Goal: Check status: Check status

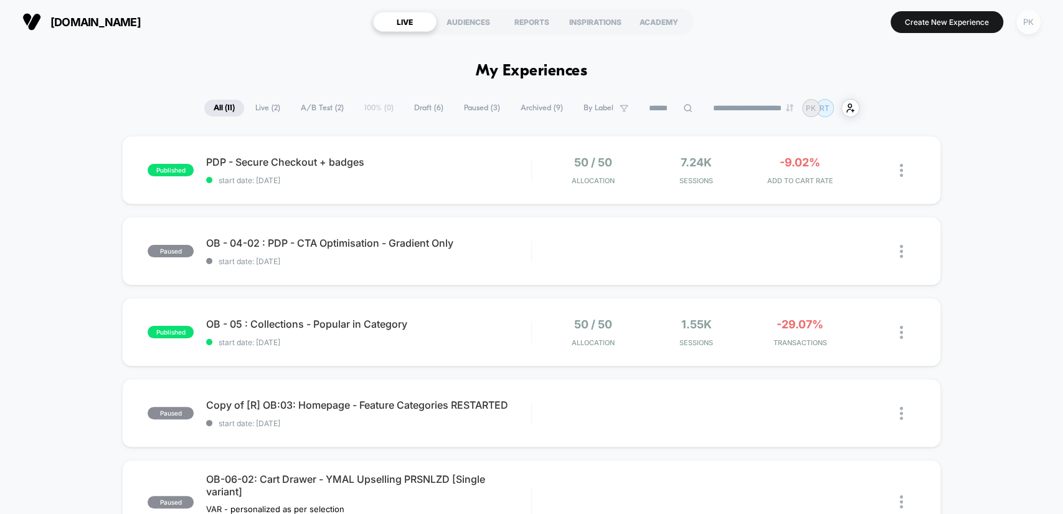
click at [1029, 24] on div "PK" at bounding box center [1028, 22] width 24 height 24
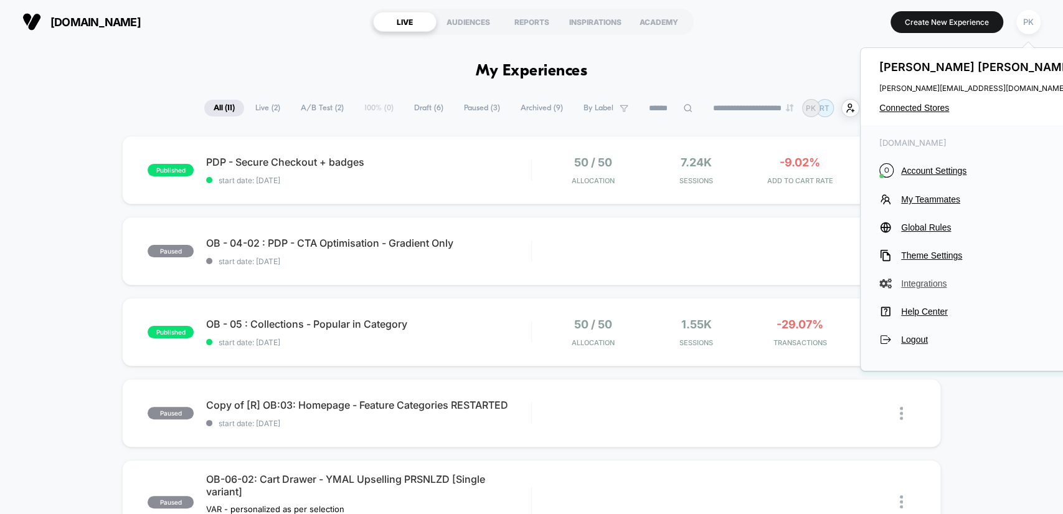
click at [934, 284] on span "Integrations" at bounding box center [988, 283] width 175 height 10
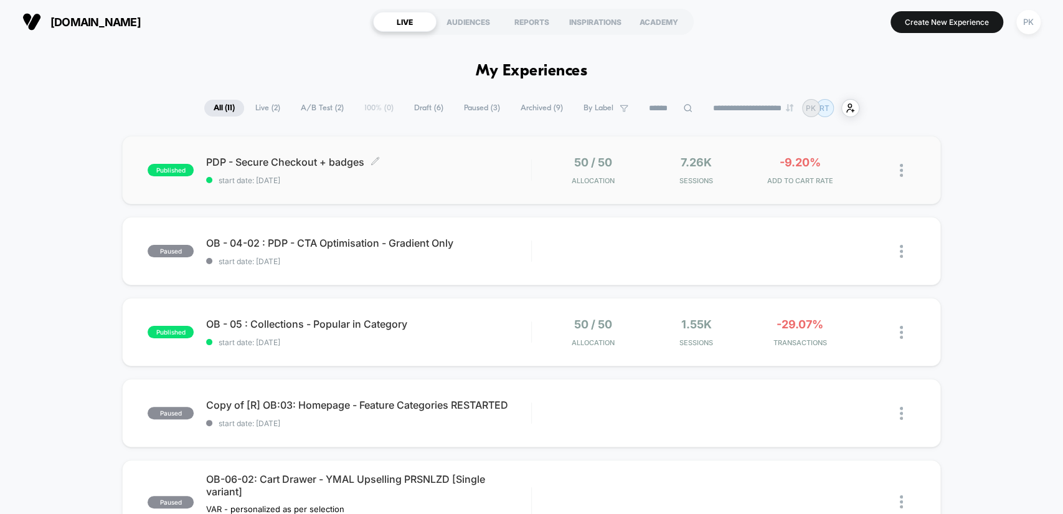
click at [414, 176] on span "start date: [DATE]" at bounding box center [368, 180] width 324 height 9
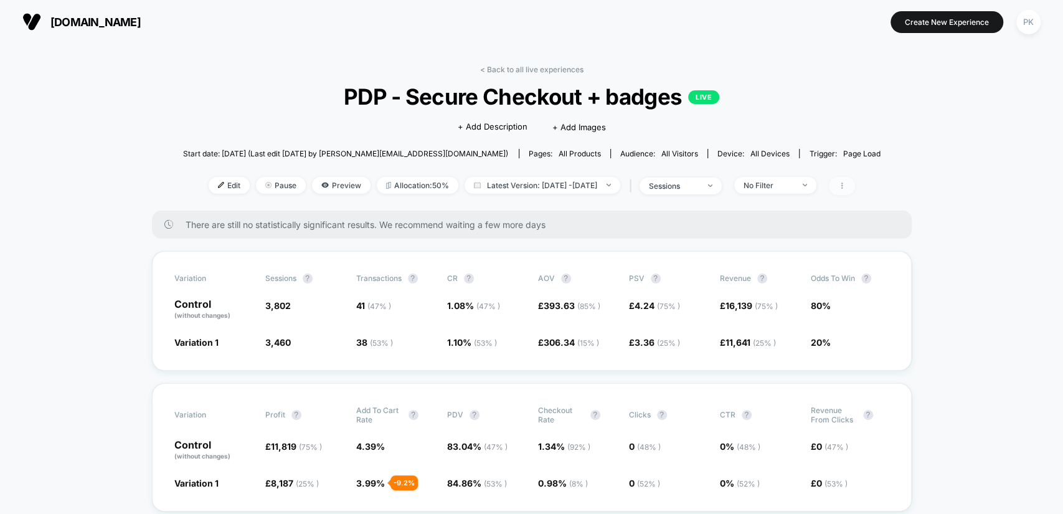
click at [855, 190] on span at bounding box center [842, 186] width 26 height 18
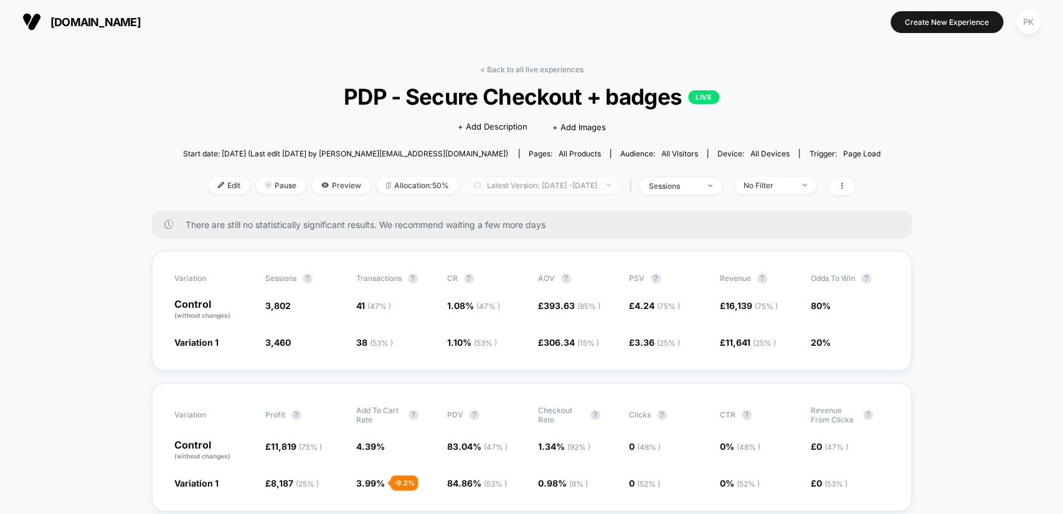
click at [590, 183] on span "Latest Version: [DATE] - [DATE]" at bounding box center [542, 185] width 156 height 17
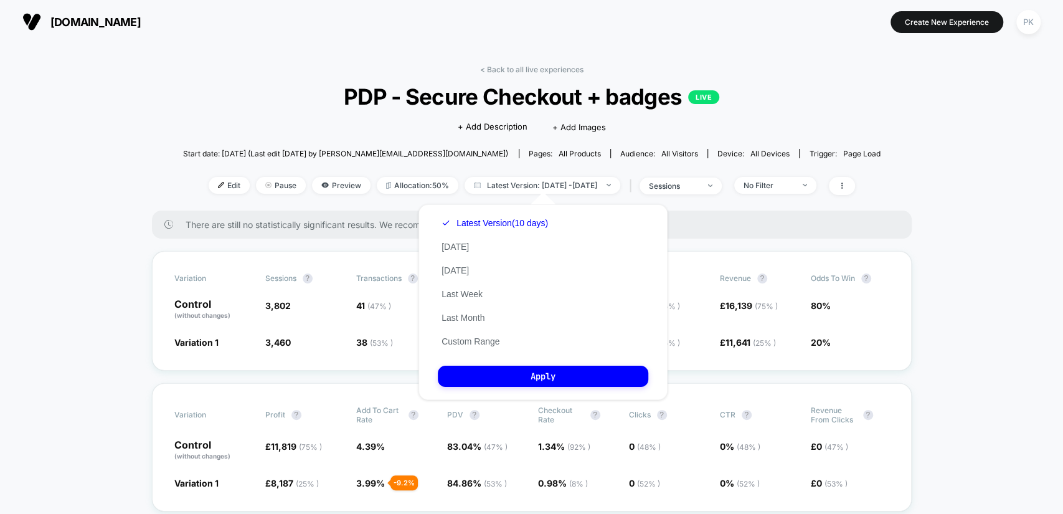
click at [478, 347] on div "Latest Version (10 days) [DATE] [DATE] Last Week Last Month Custom Range" at bounding box center [495, 282] width 114 height 142
click at [478, 342] on button "Custom Range" at bounding box center [470, 341] width 65 height 11
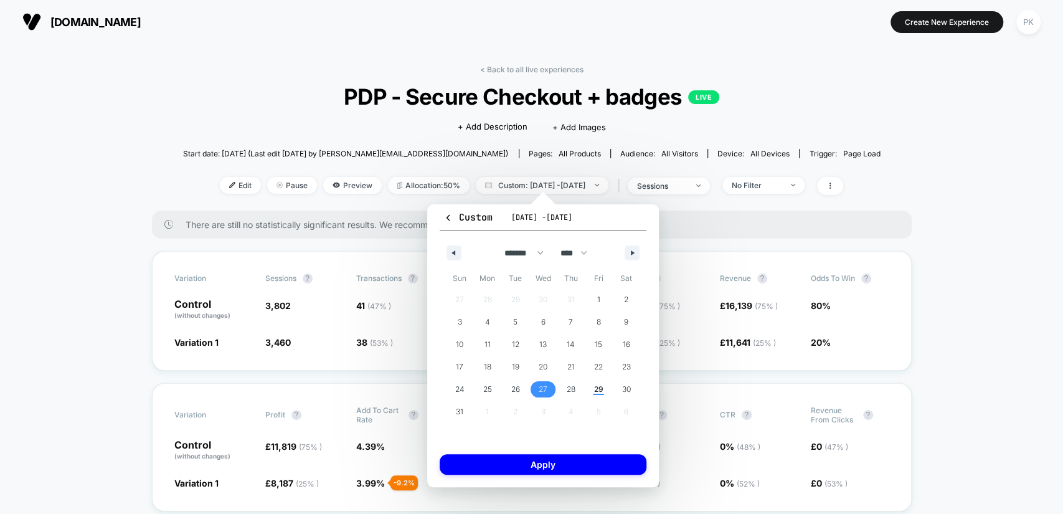
click at [541, 391] on span "27" at bounding box center [542, 389] width 9 height 22
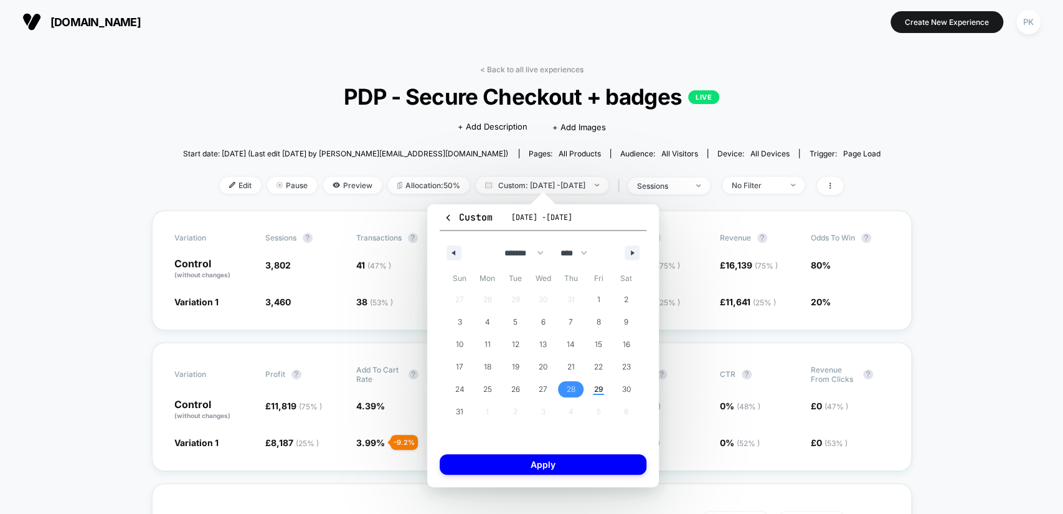
click at [563, 388] on span "28" at bounding box center [571, 389] width 28 height 16
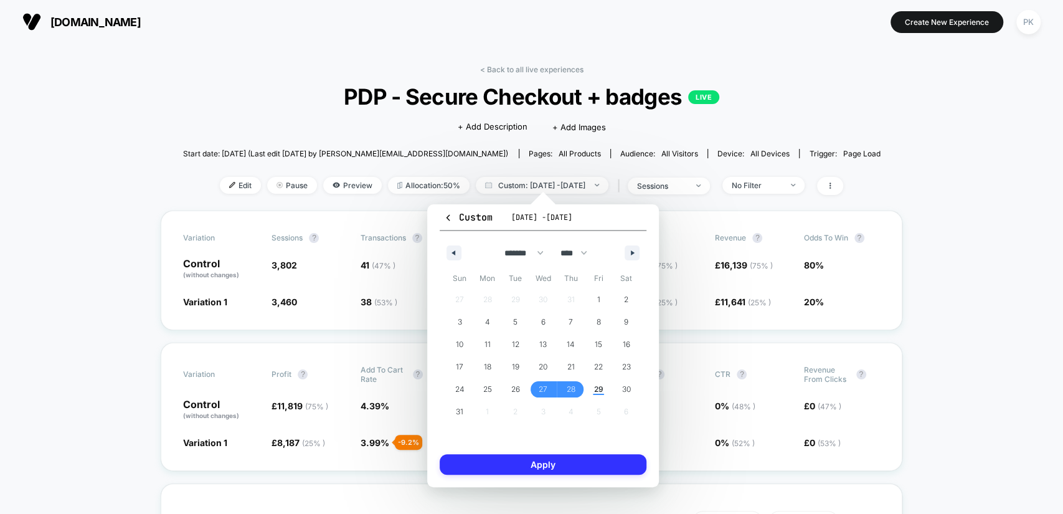
click at [591, 464] on button "Apply" at bounding box center [543, 464] width 207 height 21
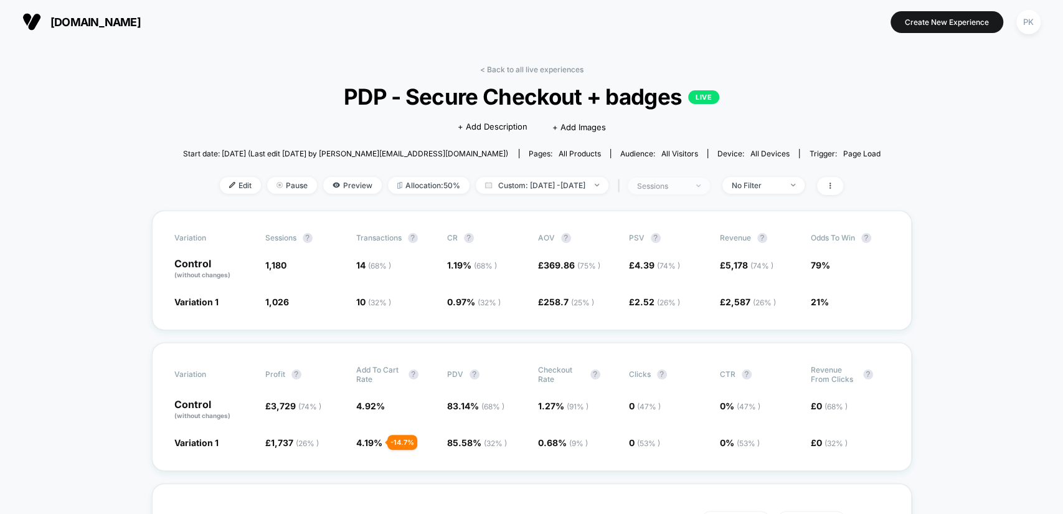
click at [674, 184] on div "sessions" at bounding box center [662, 185] width 50 height 9
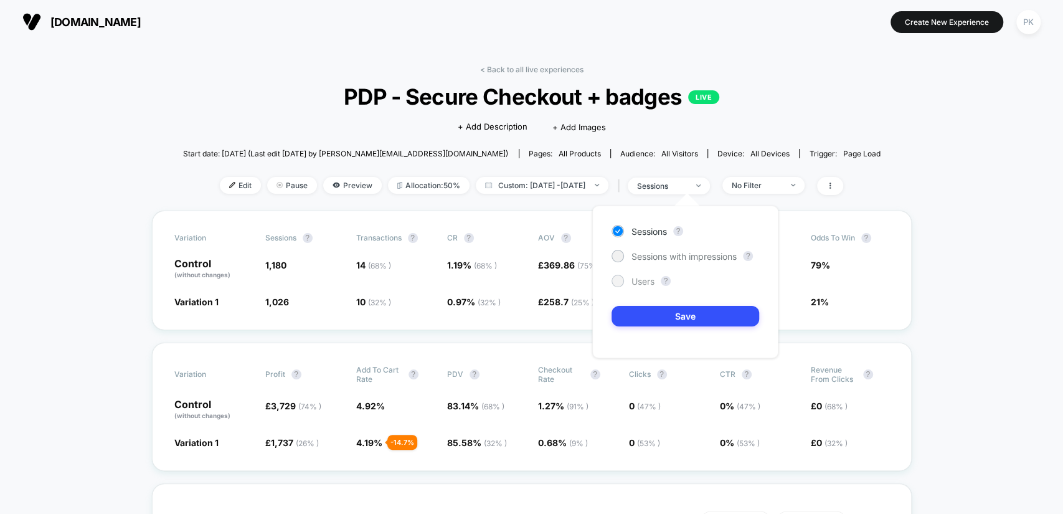
click at [652, 280] on span "Users" at bounding box center [642, 281] width 23 height 11
click at [665, 321] on button "Save" at bounding box center [685, 316] width 148 height 21
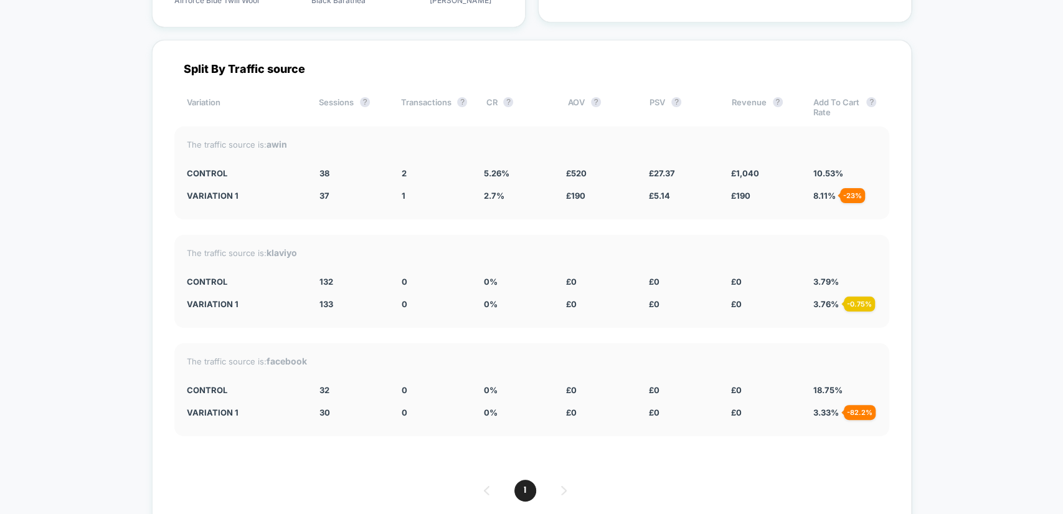
scroll to position [3908, 0]
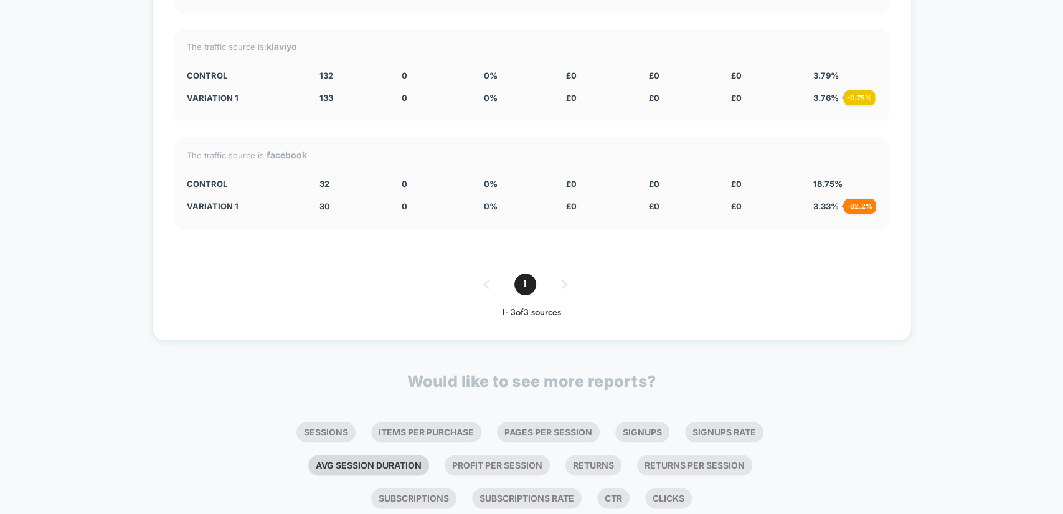
click at [404, 454] on li "Avg Session Duration" at bounding box center [368, 464] width 121 height 21
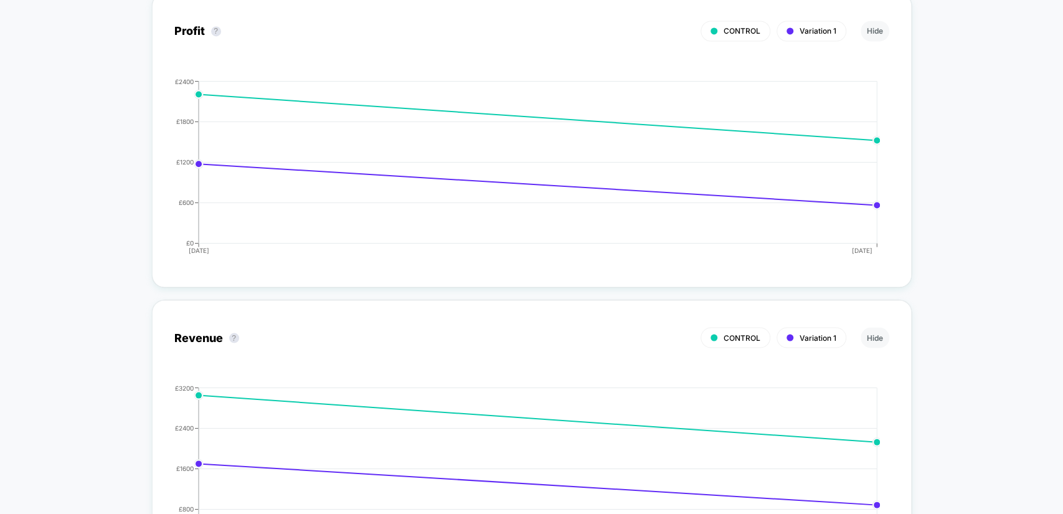
scroll to position [0, 0]
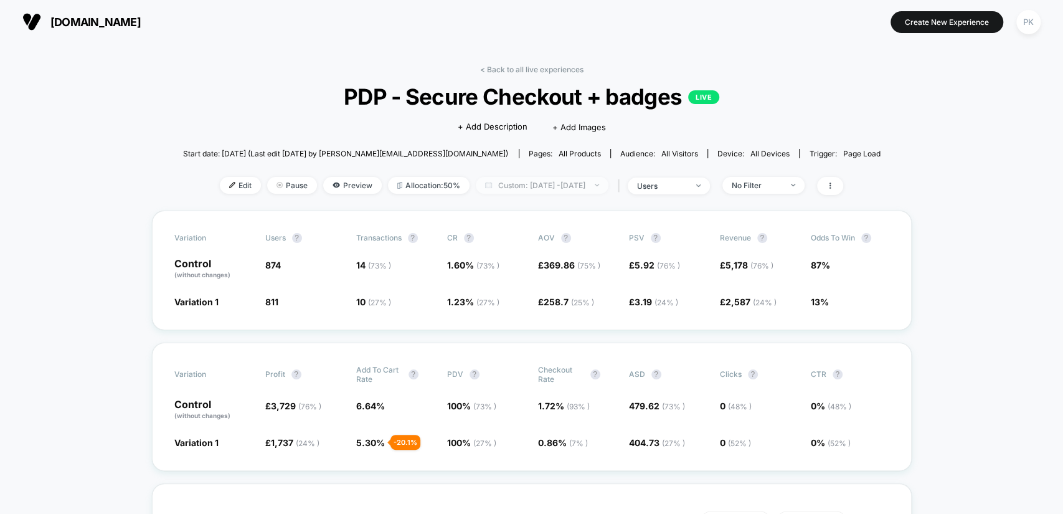
click at [554, 183] on span "Custom: [DATE] - [DATE]" at bounding box center [542, 185] width 133 height 17
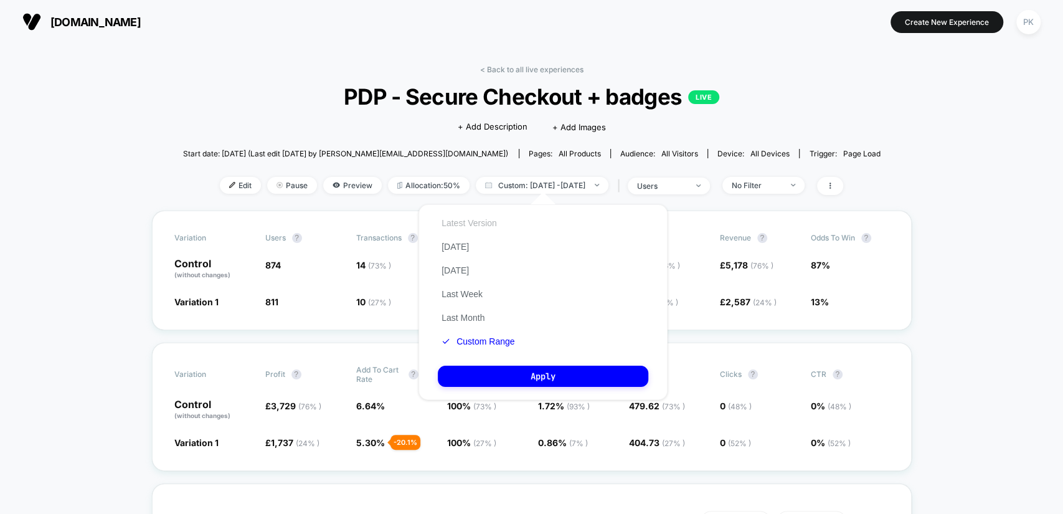
click at [480, 225] on button "Latest Version" at bounding box center [469, 222] width 63 height 11
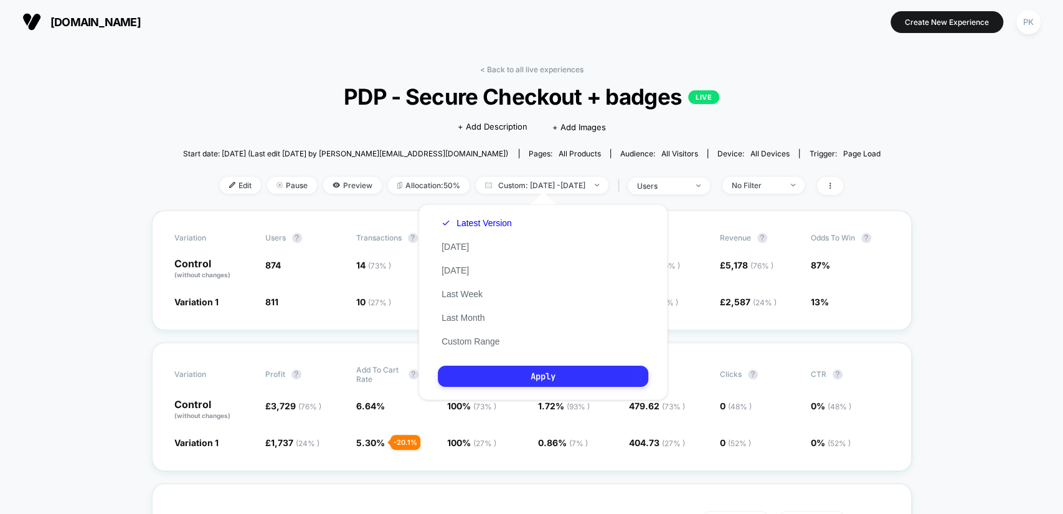
click at [513, 373] on button "Apply" at bounding box center [543, 375] width 210 height 21
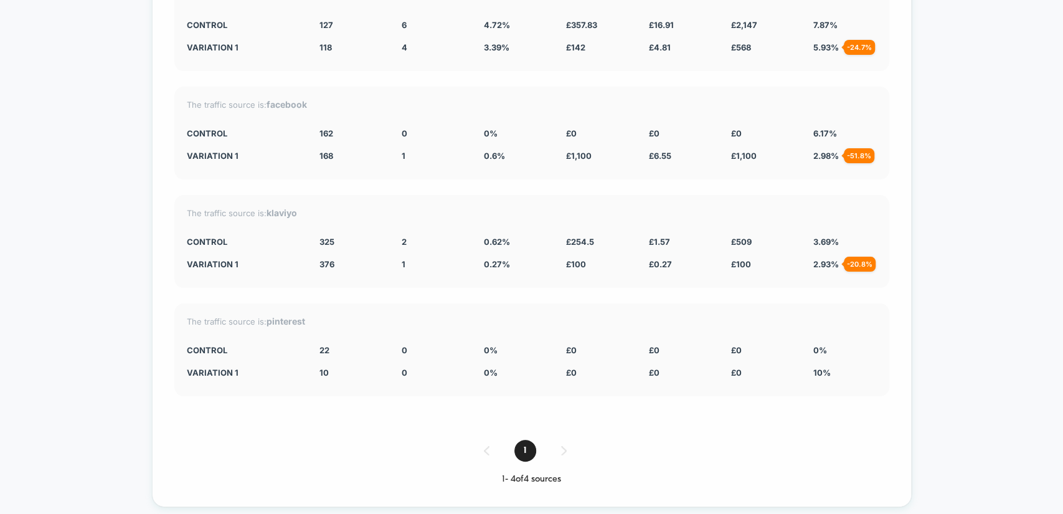
scroll to position [4201, 0]
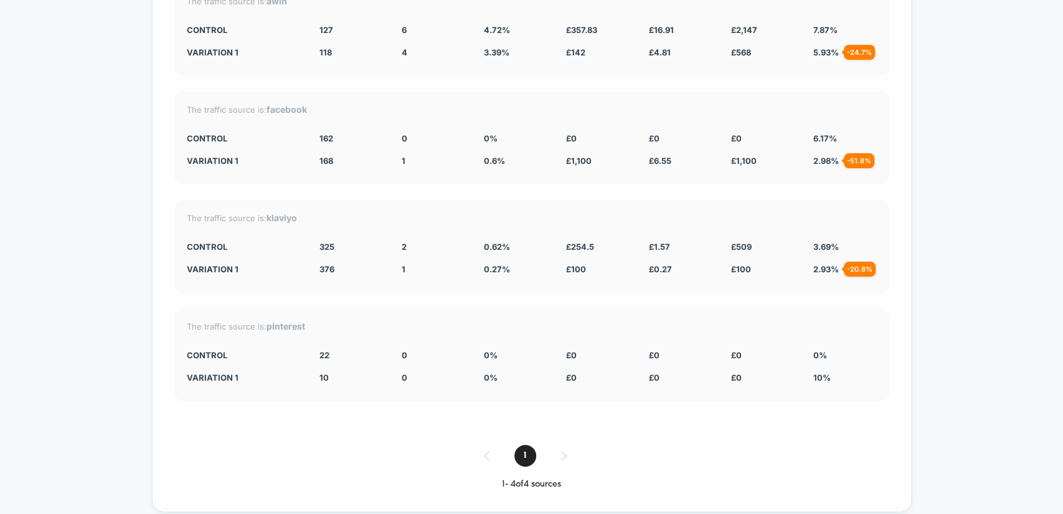
click at [563, 444] on div "1" at bounding box center [531, 455] width 715 height 22
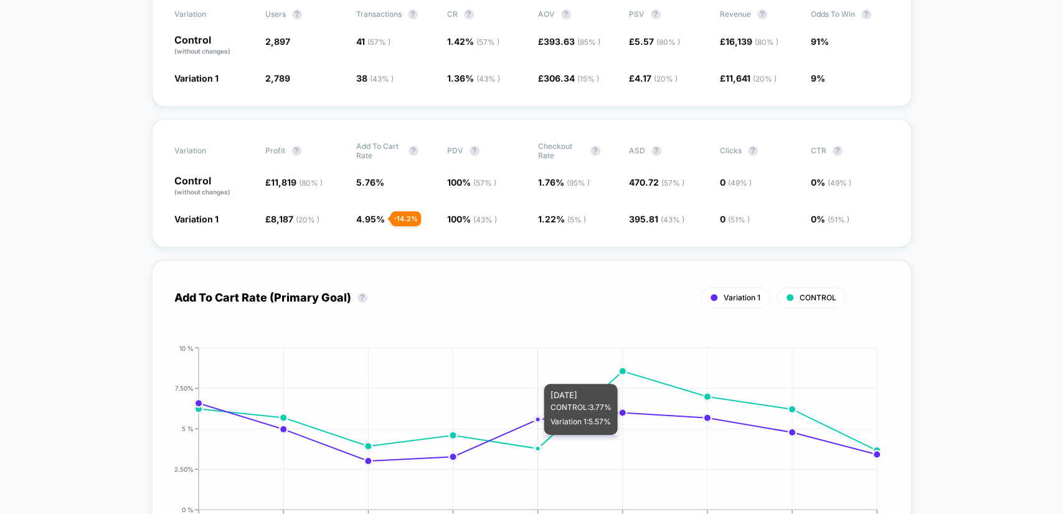
scroll to position [5, 0]
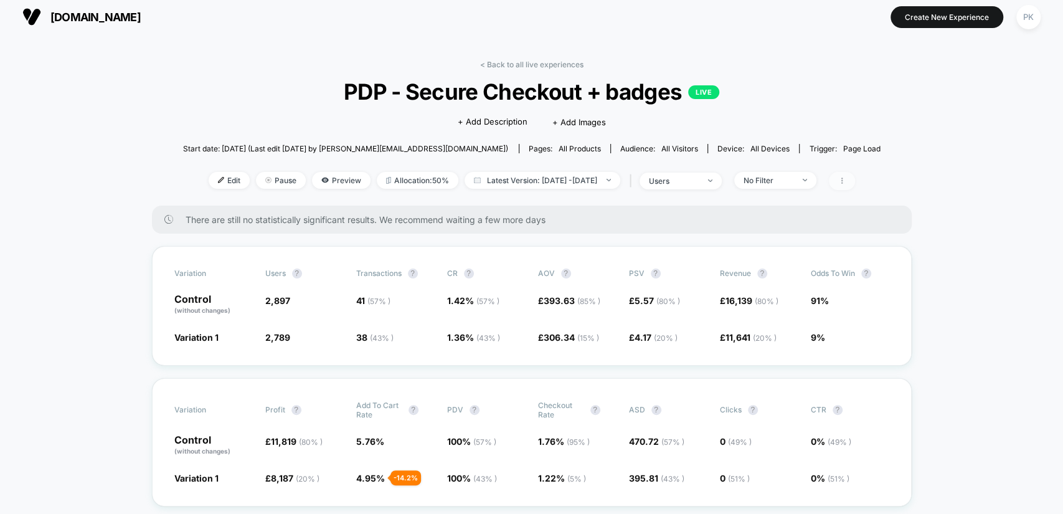
click at [855, 178] on span at bounding box center [842, 181] width 26 height 18
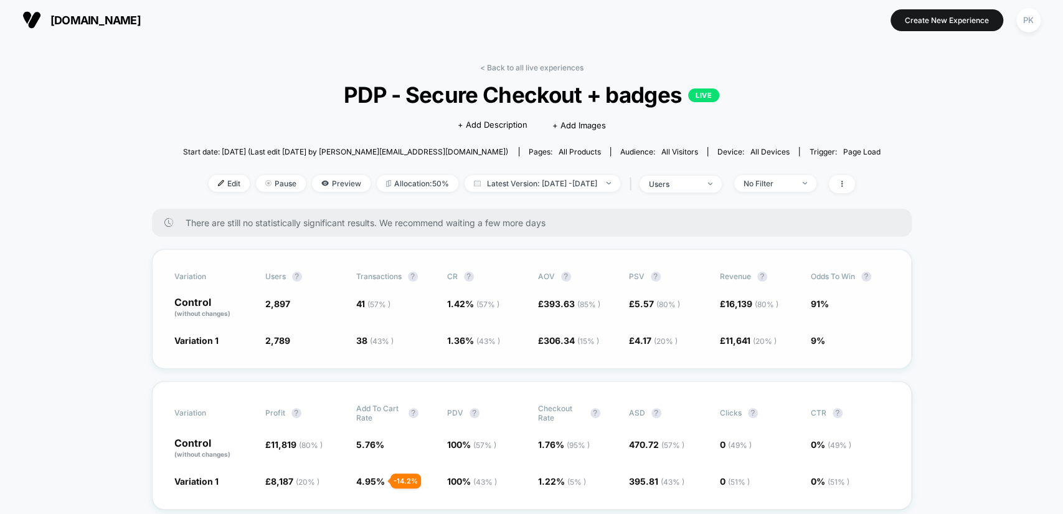
scroll to position [0, 0]
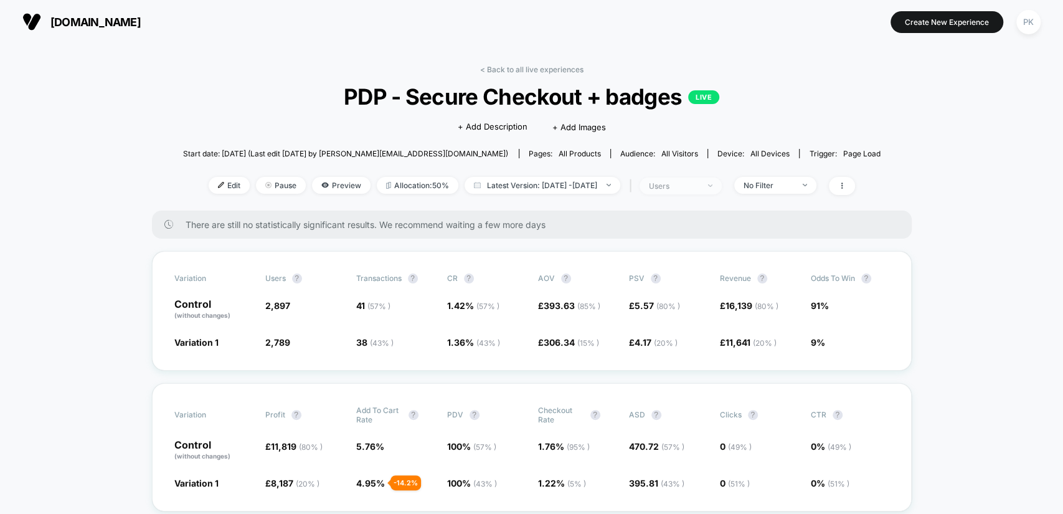
click at [698, 188] on div "users" at bounding box center [674, 185] width 50 height 9
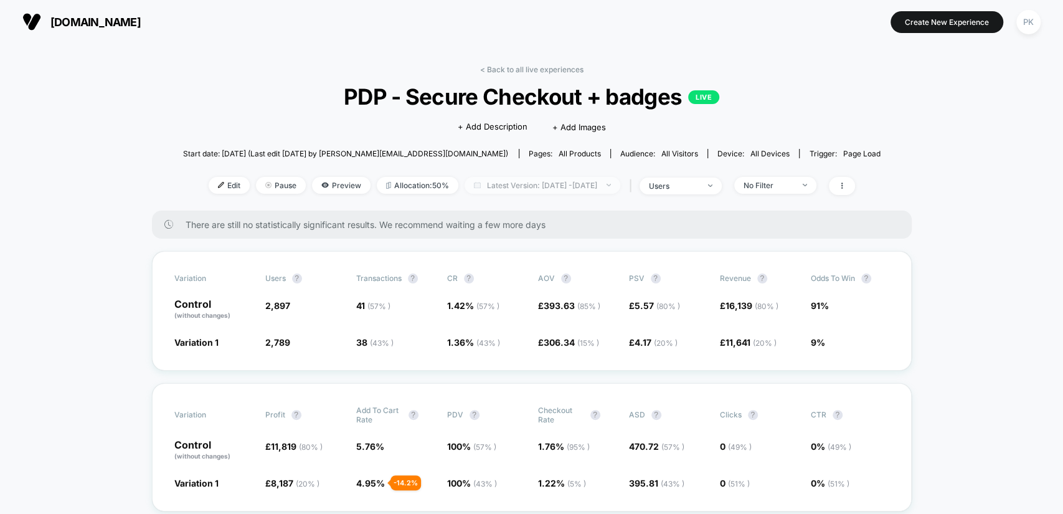
click at [596, 185] on span "Latest Version: [DATE] - [DATE]" at bounding box center [542, 185] width 156 height 17
select select "*"
select select "****"
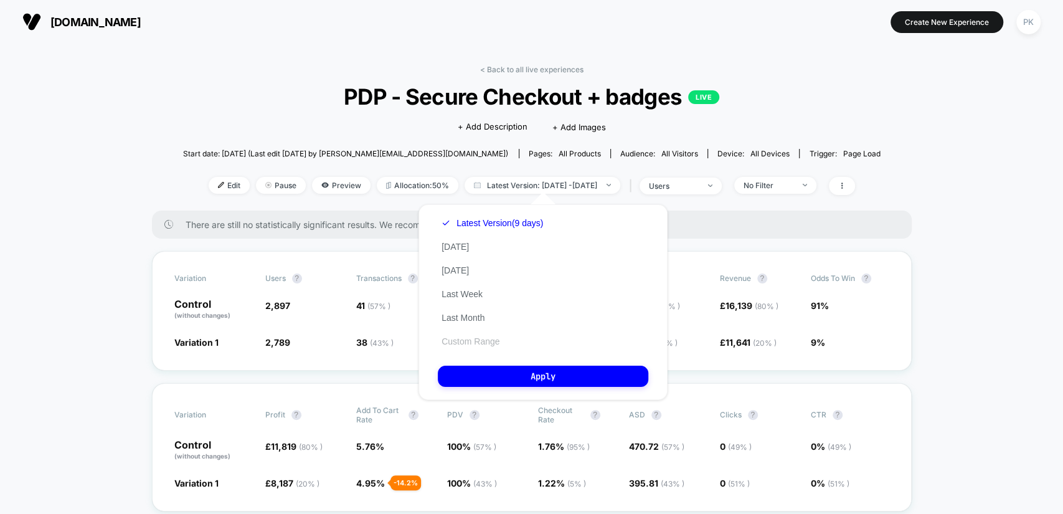
click at [481, 338] on button "Custom Range" at bounding box center [470, 341] width 65 height 11
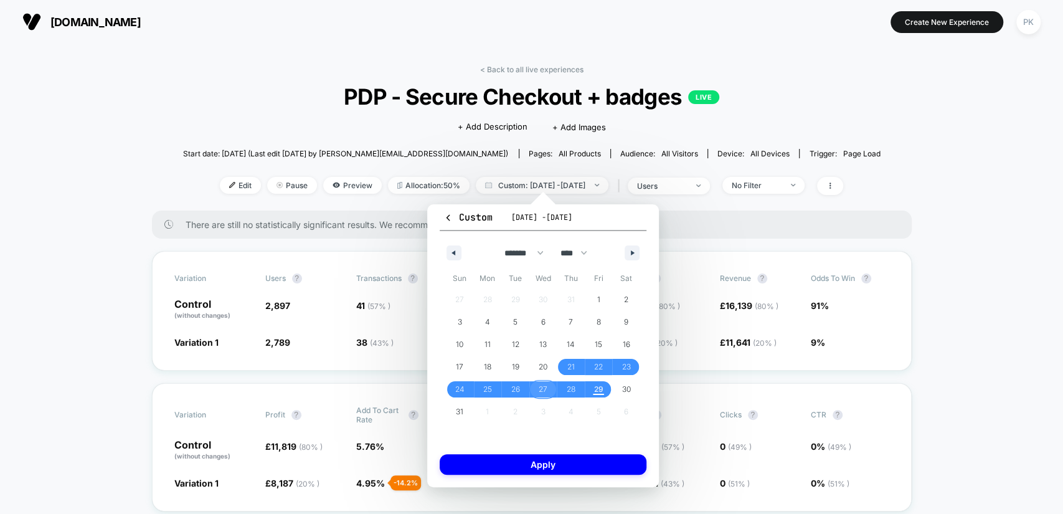
click at [548, 386] on span "27" at bounding box center [543, 389] width 28 height 16
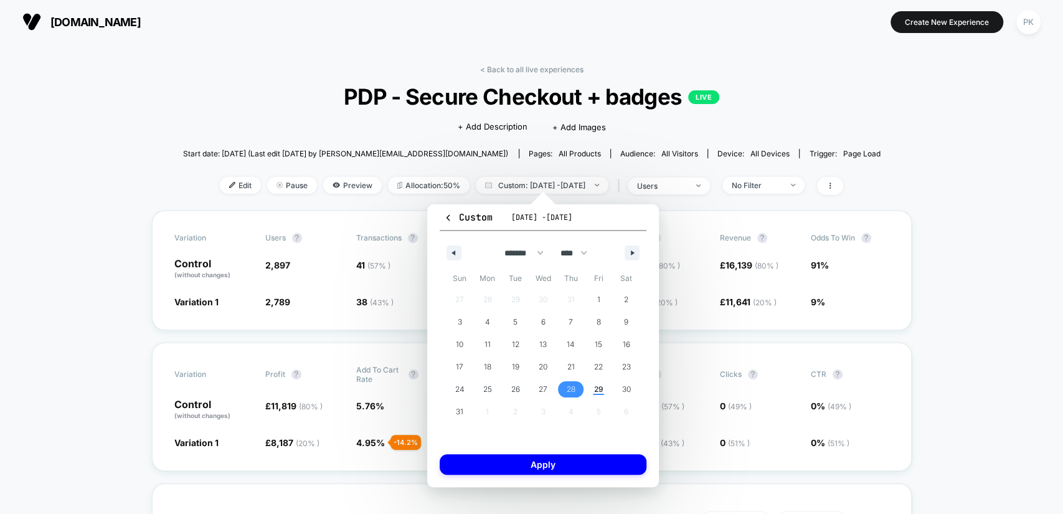
drag, startPoint x: 567, startPoint y: 387, endPoint x: 604, endPoint y: 471, distance: 91.1
click at [568, 387] on span "28" at bounding box center [571, 389] width 9 height 22
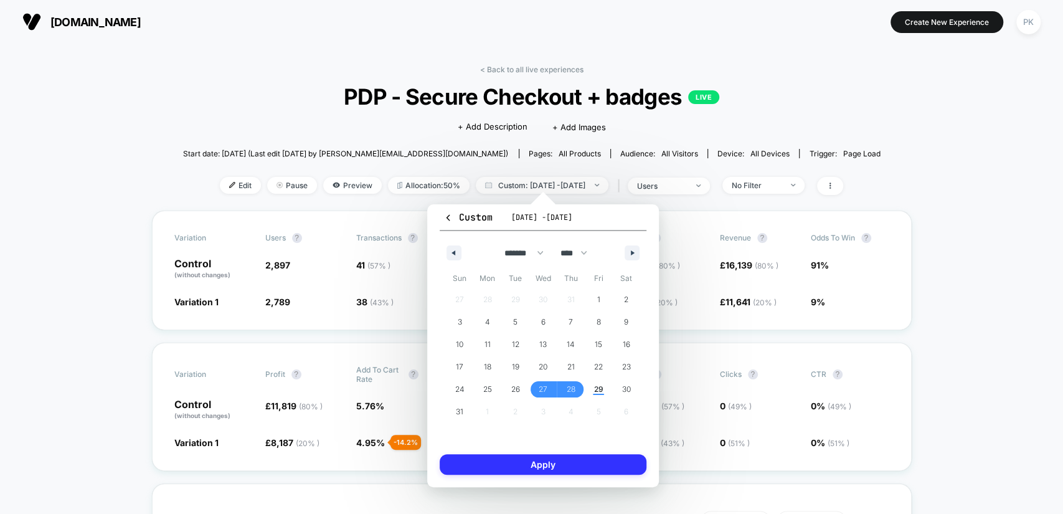
click at [601, 468] on button "Apply" at bounding box center [543, 464] width 207 height 21
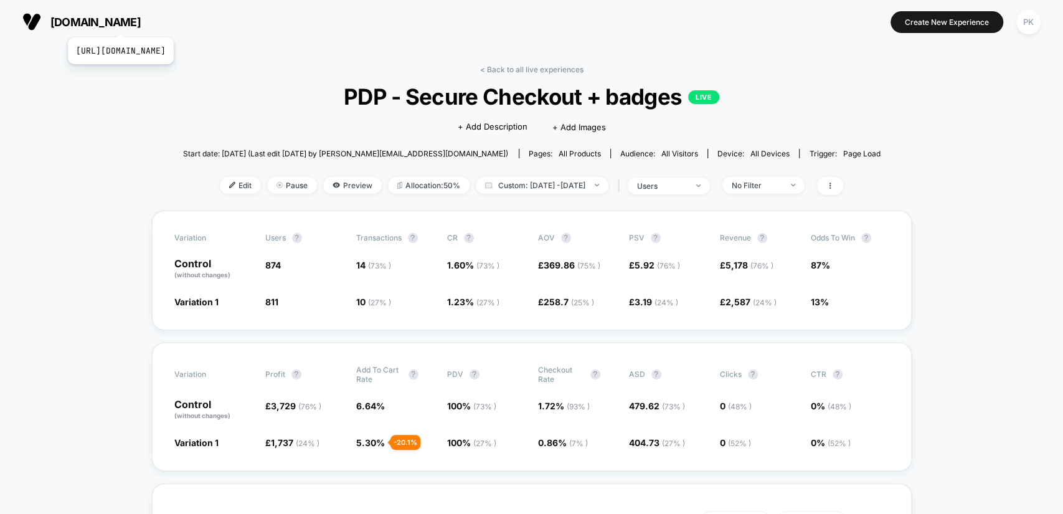
click at [141, 21] on span "[DOMAIN_NAME]" at bounding box center [95, 22] width 90 height 13
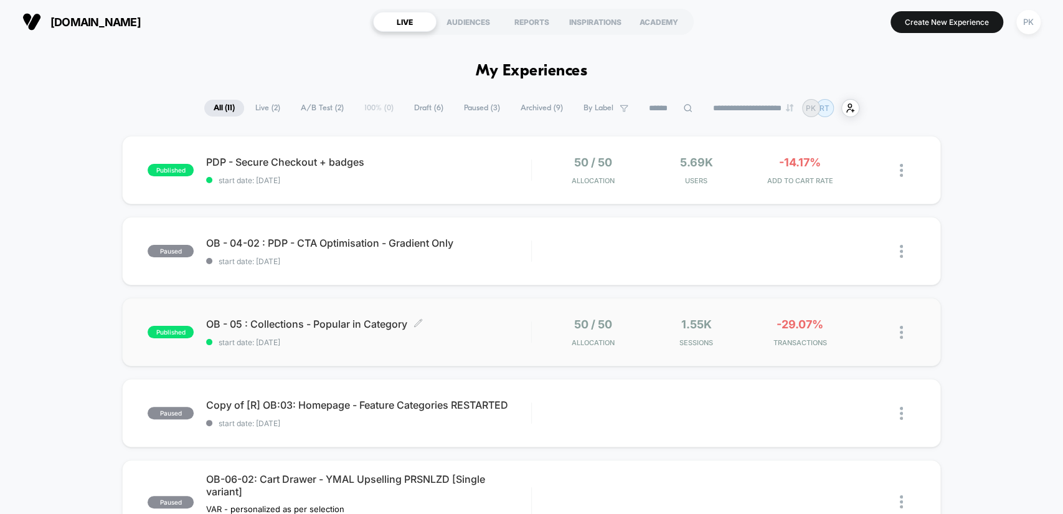
click at [481, 327] on span "OB - 05 : Collections - Popular in Category Click to edit experience details" at bounding box center [368, 323] width 324 height 12
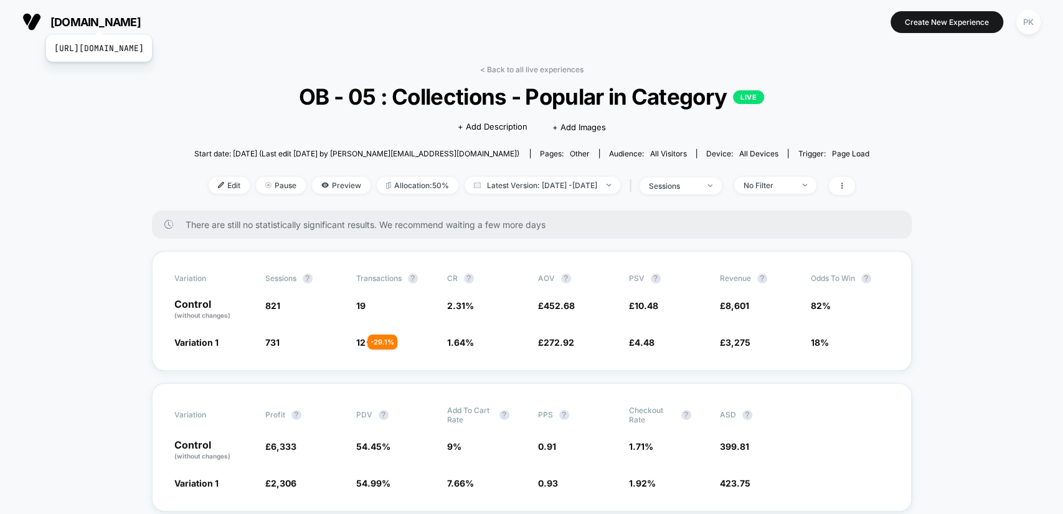
click at [134, 18] on span "[DOMAIN_NAME]" at bounding box center [95, 22] width 90 height 13
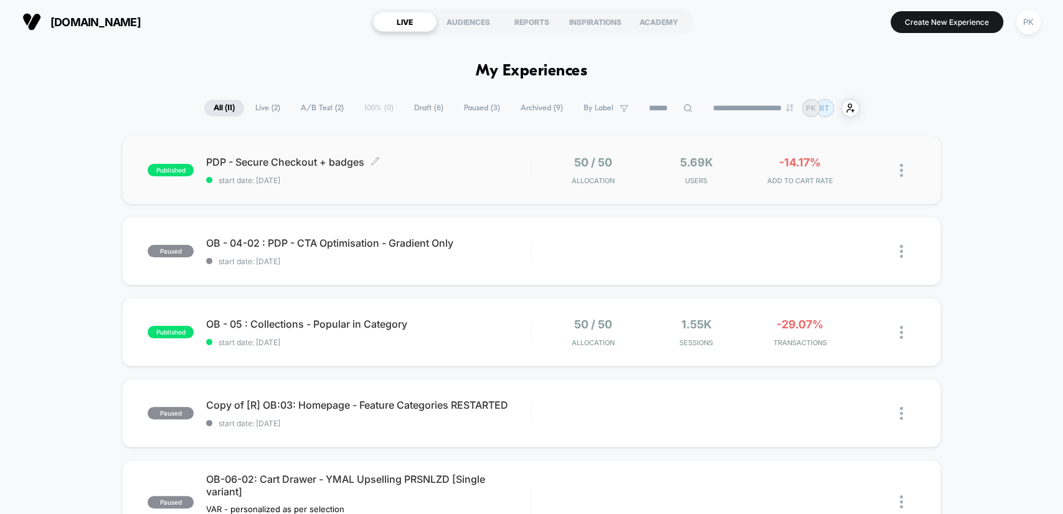
click at [378, 168] on div "PDP - Secure Checkout + badges Click to edit experience details Click to edit e…" at bounding box center [368, 170] width 324 height 29
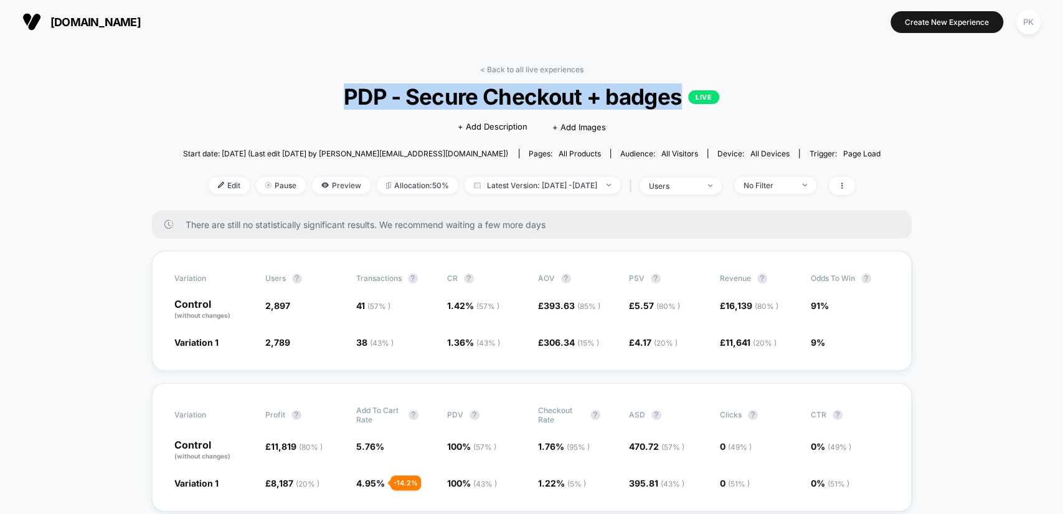
drag, startPoint x: 335, startPoint y: 98, endPoint x: 677, endPoint y: 107, distance: 342.5
click at [677, 107] on span "PDP - Secure Checkout + badges LIVE" at bounding box center [532, 96] width 628 height 26
copy span "PDP - Secure Checkout + badges"
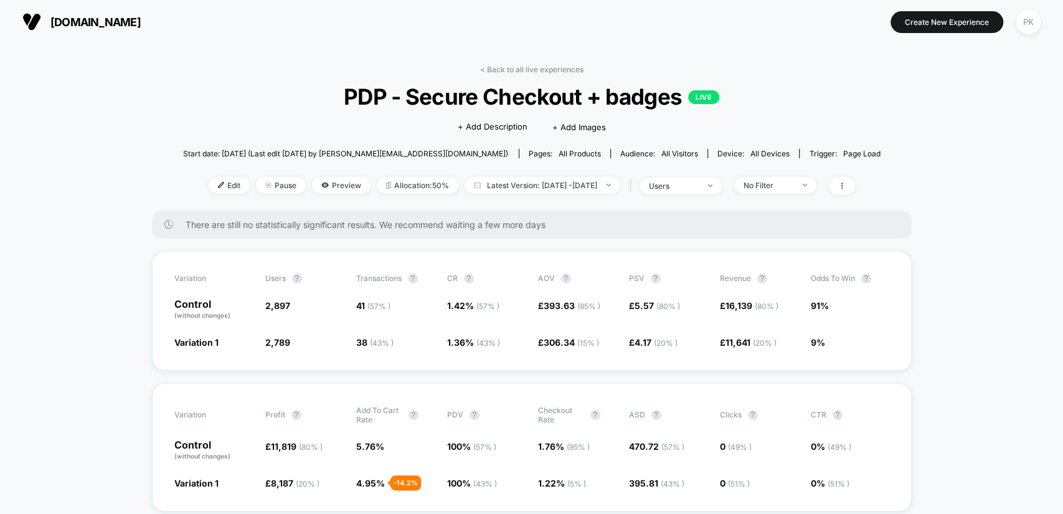
click at [599, 189] on span "Latest Version: [DATE] - [DATE]" at bounding box center [542, 185] width 156 height 17
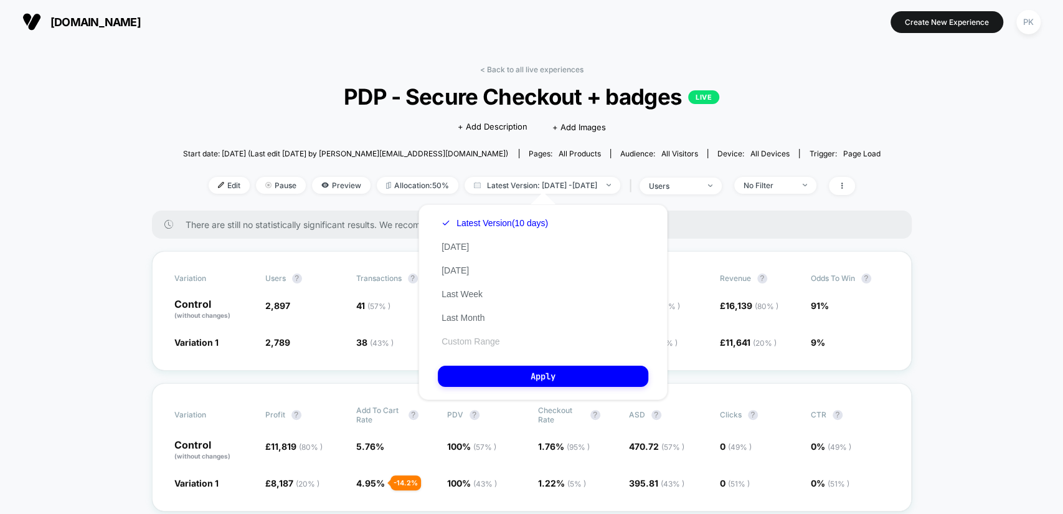
click at [479, 344] on button "Custom Range" at bounding box center [470, 341] width 65 height 11
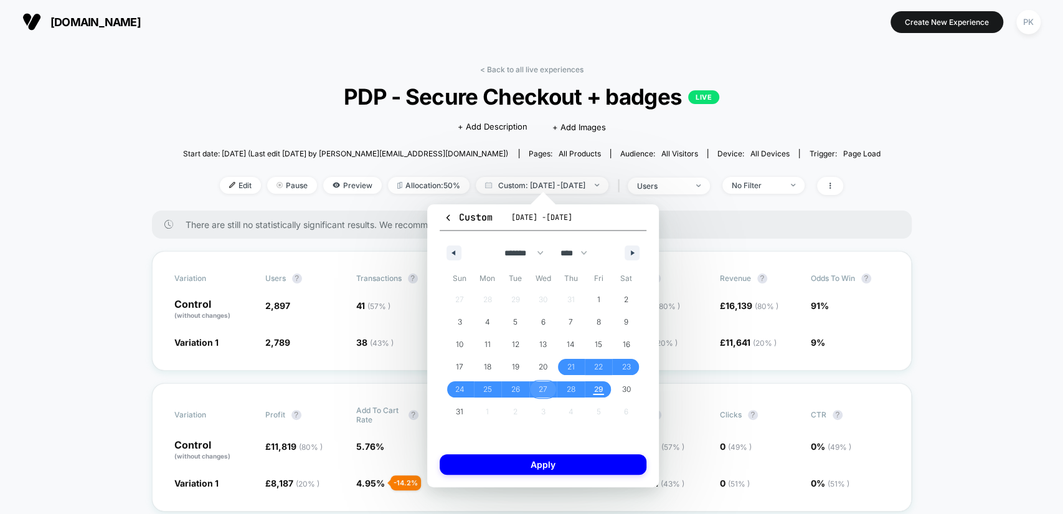
click at [547, 387] on span "27" at bounding box center [542, 389] width 9 height 22
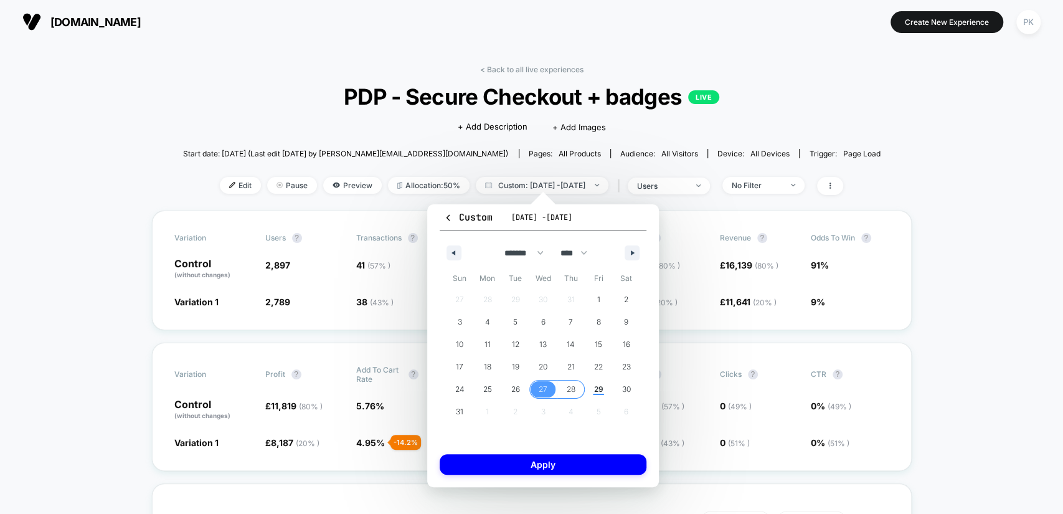
click at [563, 388] on span "28" at bounding box center [571, 389] width 28 height 16
click at [561, 459] on button "Apply" at bounding box center [543, 464] width 207 height 21
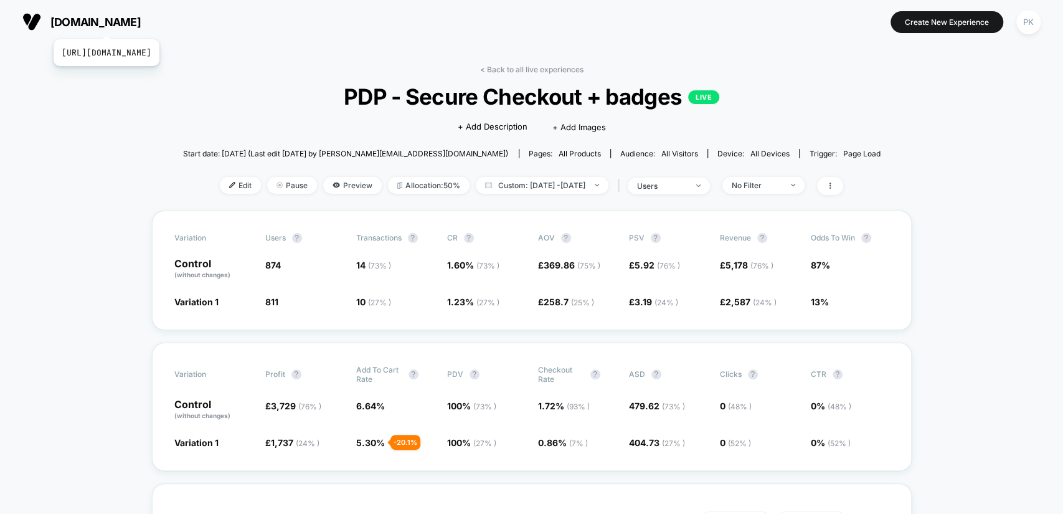
click at [141, 24] on span "[DOMAIN_NAME]" at bounding box center [95, 22] width 90 height 13
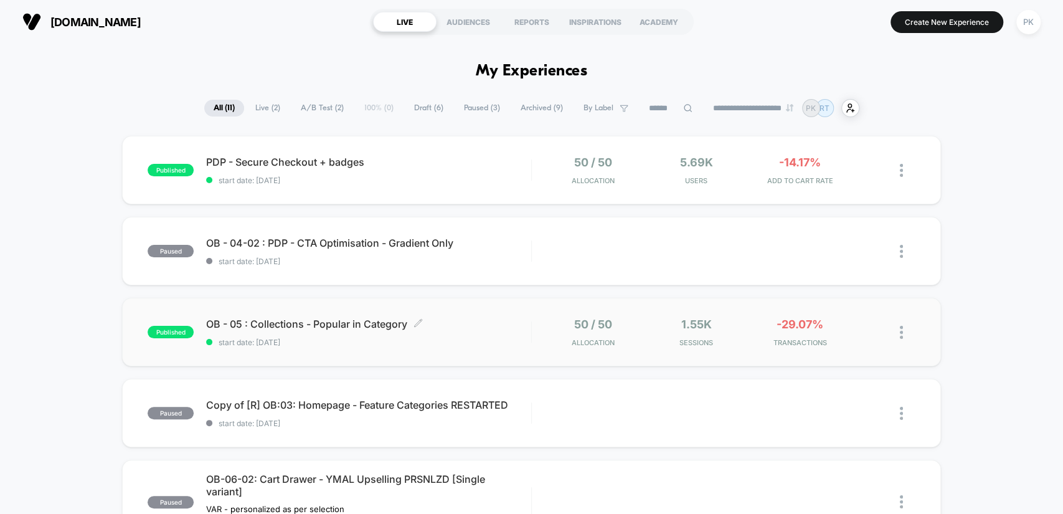
click at [371, 324] on span "OB - 05 : Collections - Popular in Category Click to edit experience details" at bounding box center [368, 323] width 324 height 12
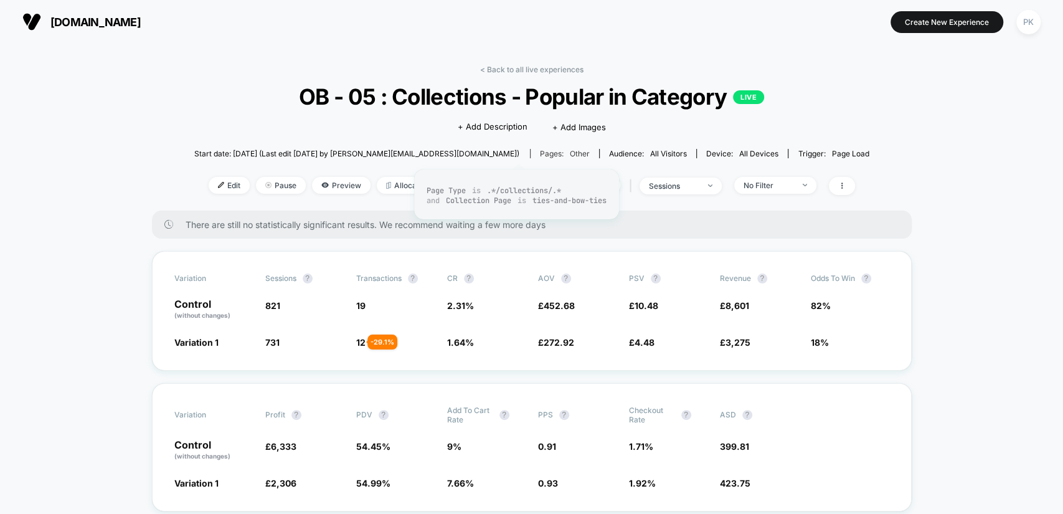
click at [540, 152] on div "Pages: other" at bounding box center [565, 153] width 50 height 9
click at [570, 151] on span "other" at bounding box center [580, 153] width 20 height 9
click at [336, 188] on span "Preview" at bounding box center [341, 185] width 59 height 17
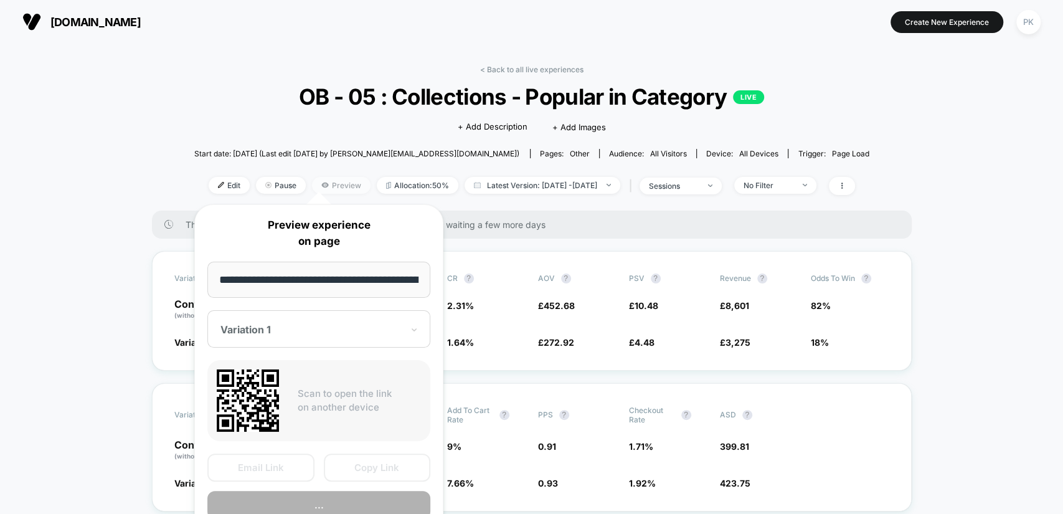
scroll to position [0, 120]
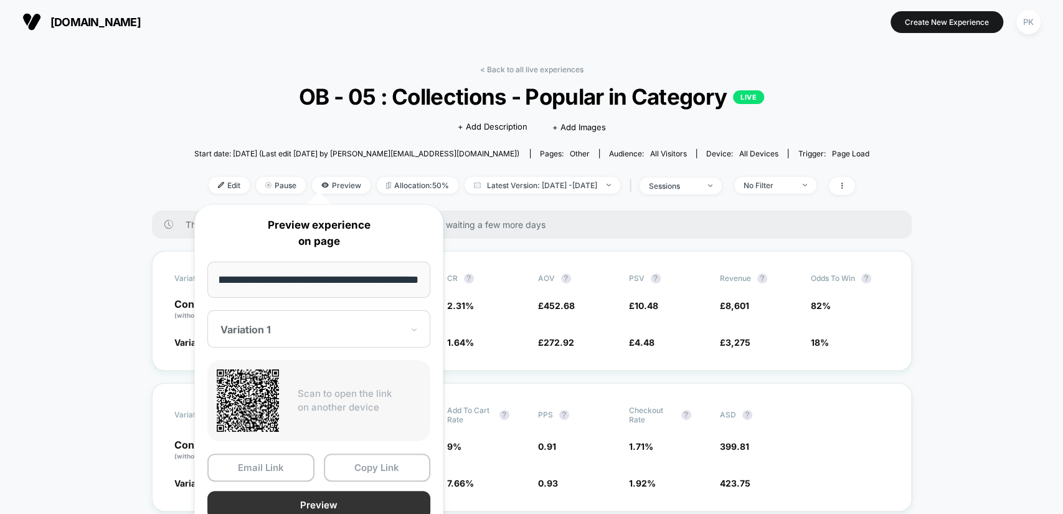
click at [336, 502] on button "Preview" at bounding box center [318, 505] width 223 height 28
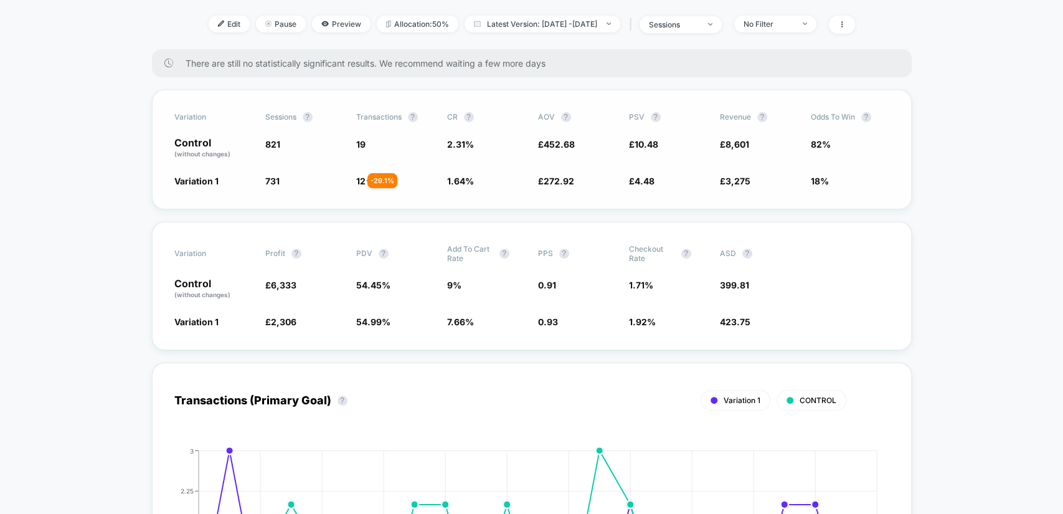
scroll to position [0, 0]
